Goal: Check status

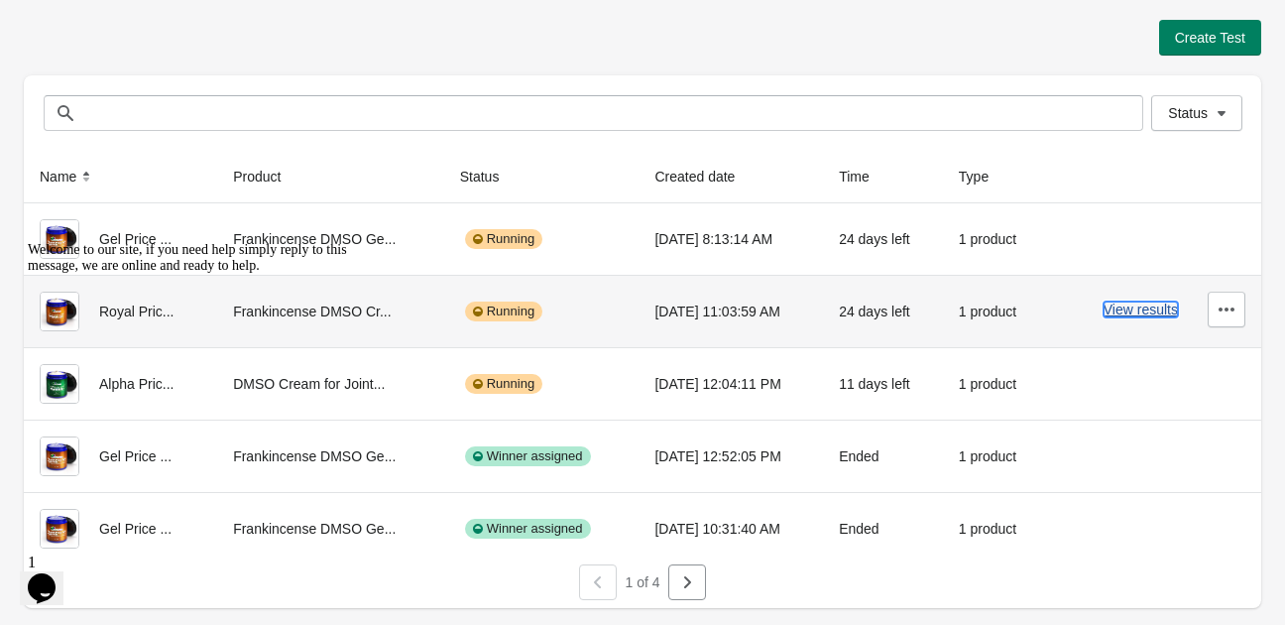
click at [1142, 308] on button "View results" at bounding box center [1141, 309] width 74 height 16
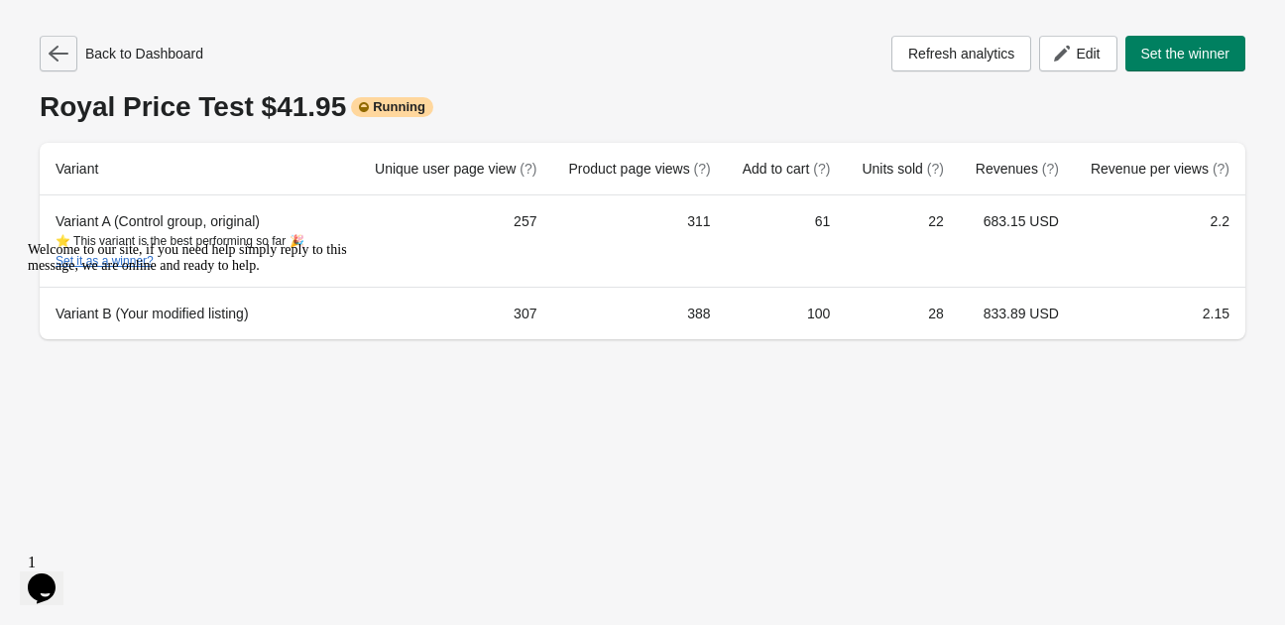
click at [44, 62] on button "button" at bounding box center [59, 54] width 38 height 36
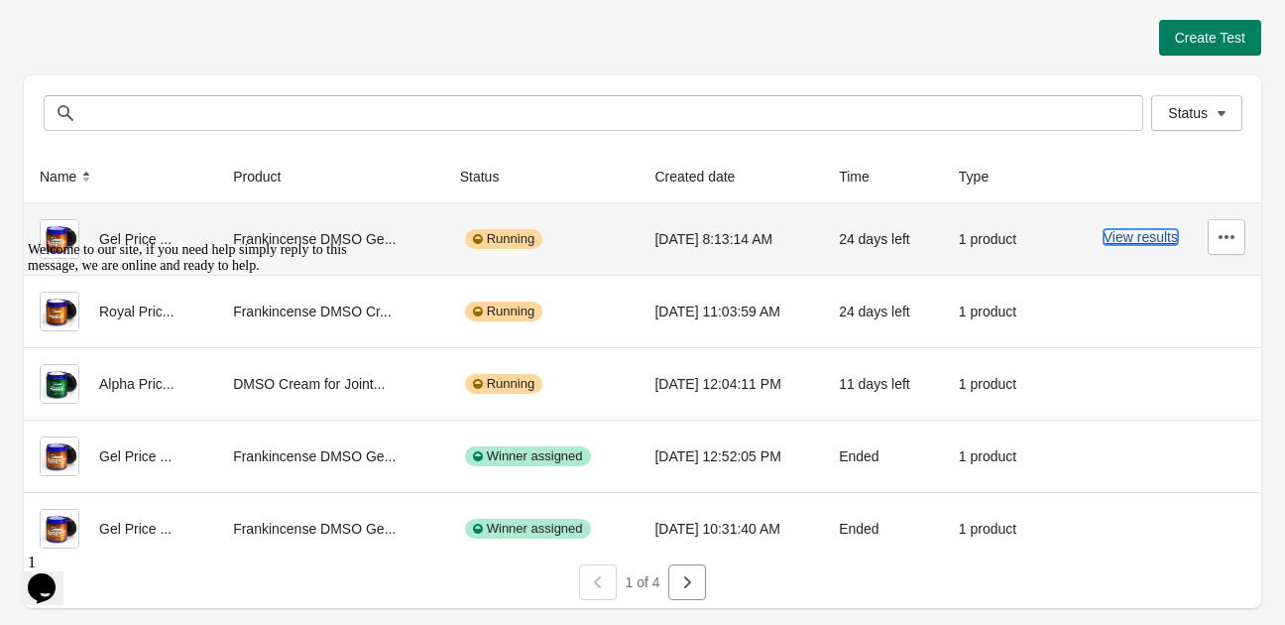
click at [1122, 230] on button "View results" at bounding box center [1141, 237] width 74 height 16
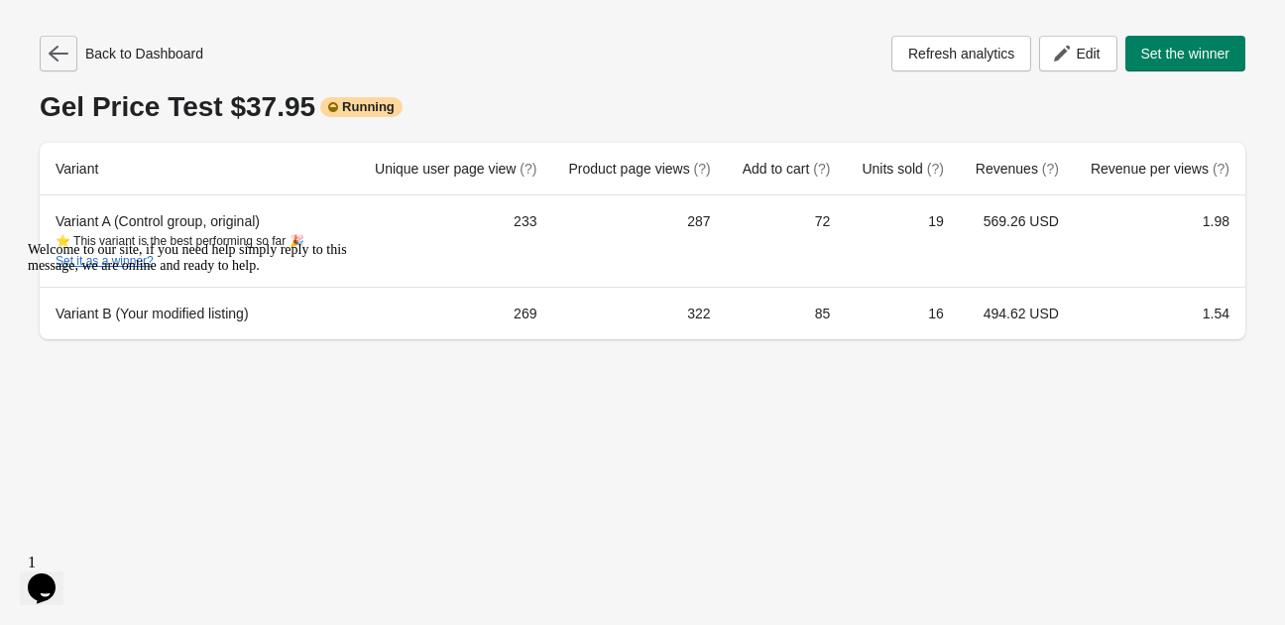
click at [53, 41] on button "button" at bounding box center [59, 54] width 38 height 36
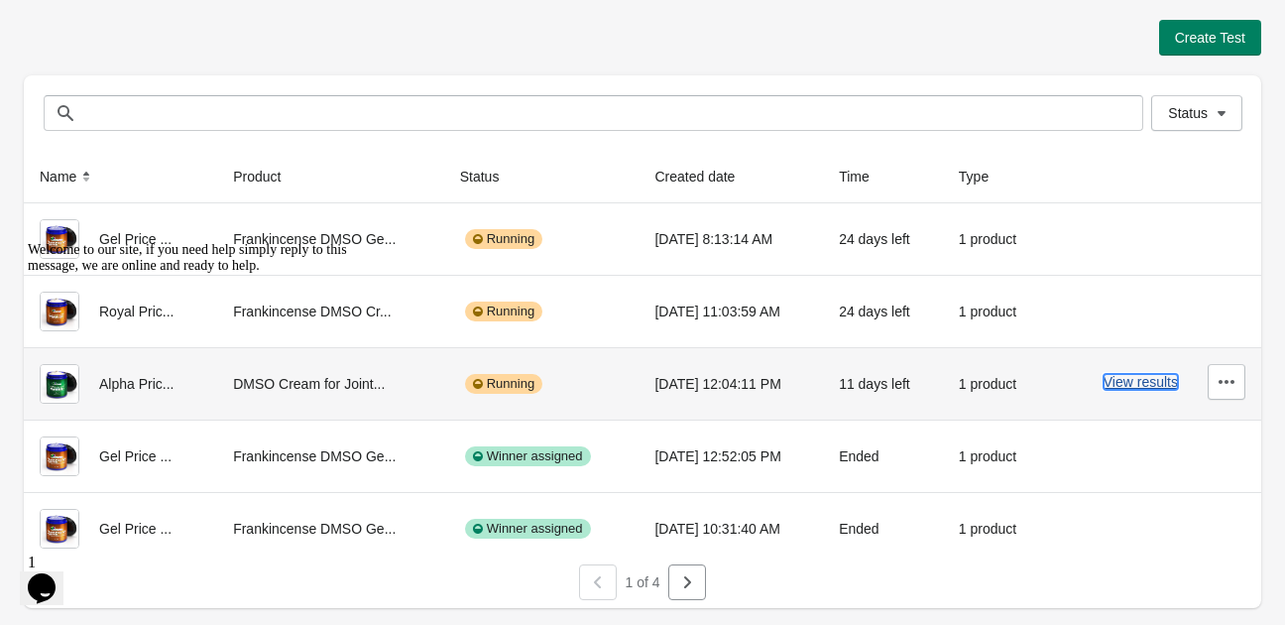
click at [1112, 388] on button "View results" at bounding box center [1141, 382] width 74 height 16
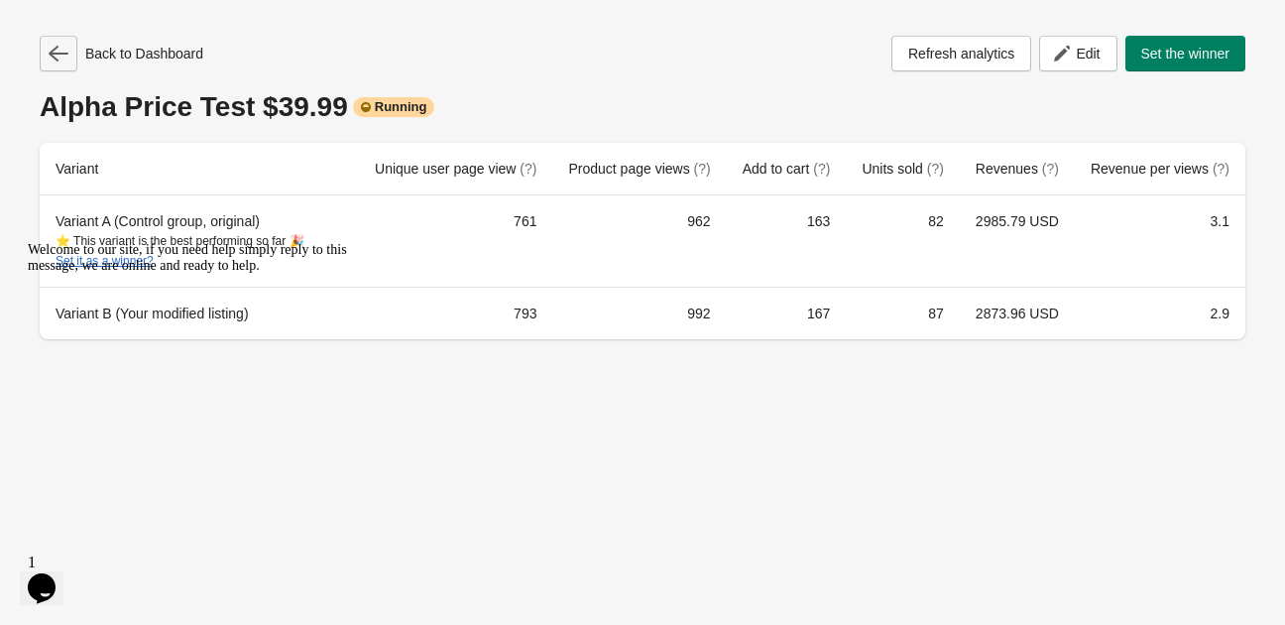
click at [59, 54] on icon "button" at bounding box center [59, 54] width 20 height 16
